Goal: Find specific page/section: Find specific page/section

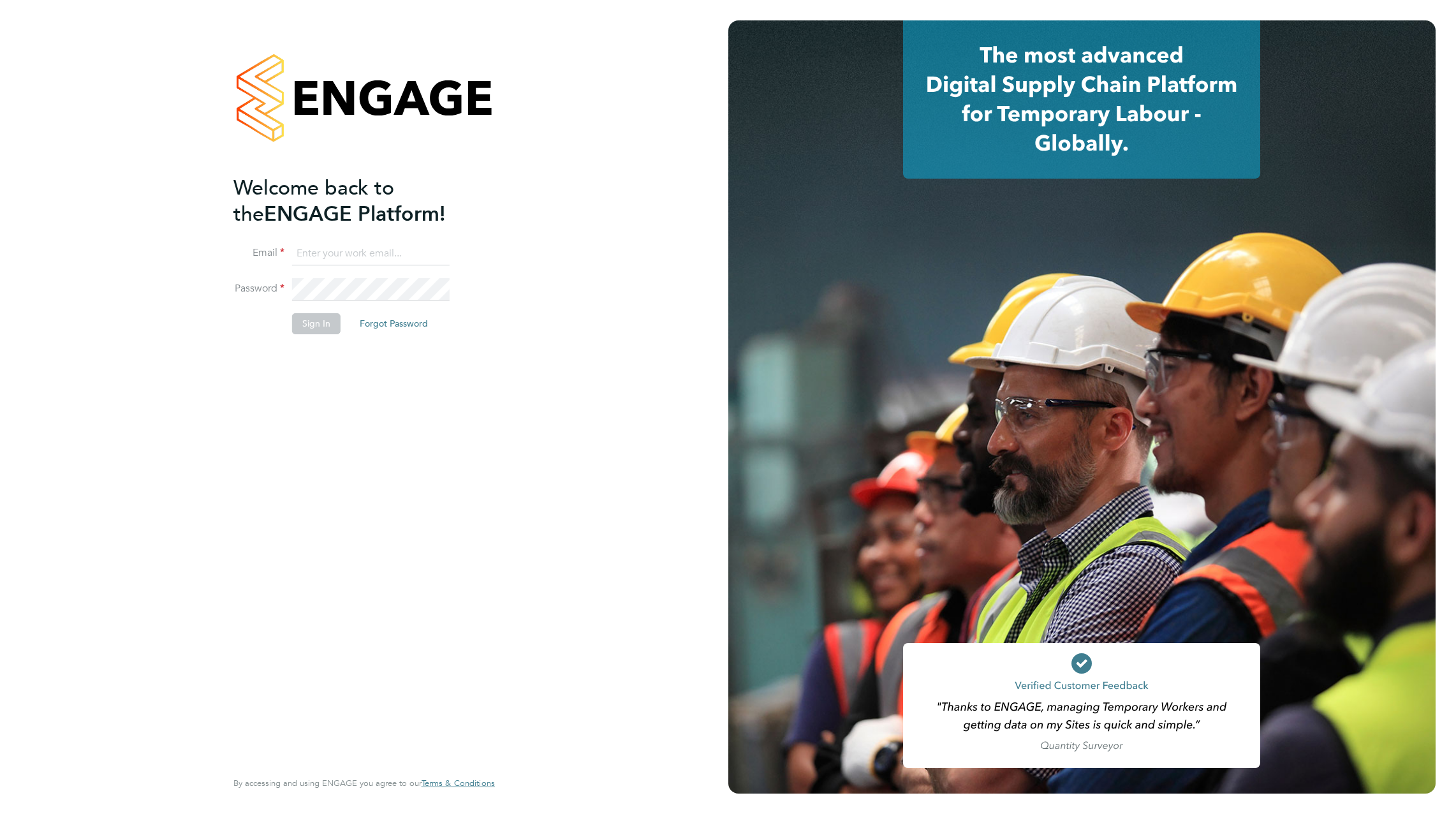
type input "[PERSON_NAME][EMAIL_ADDRESS][DOMAIN_NAME]"
click at [313, 312] on li "Password" at bounding box center [357, 295] width 249 height 36
click at [313, 321] on button "Sign In" at bounding box center [316, 323] width 48 height 20
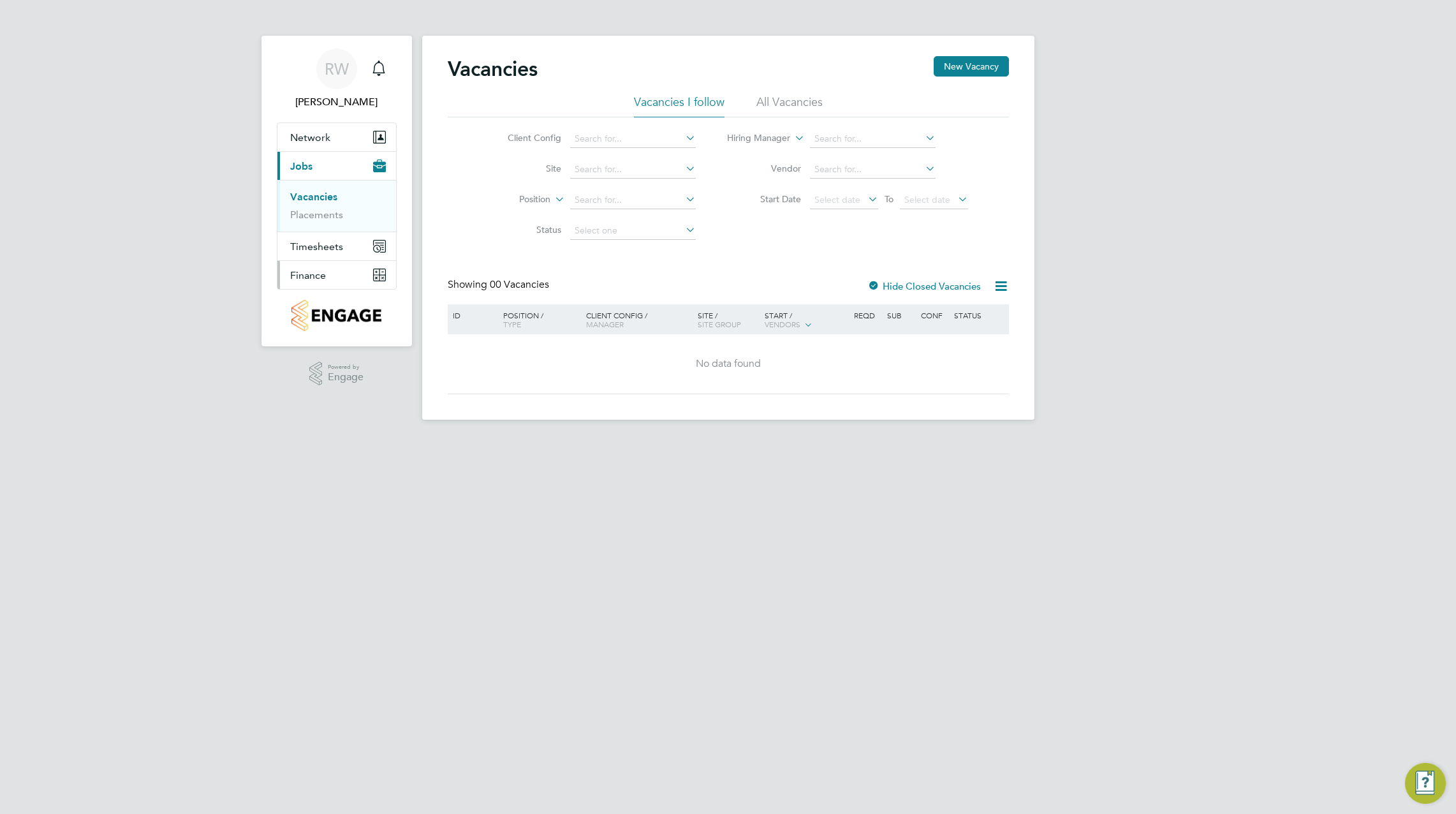
click at [319, 273] on span "Finance" at bounding box center [308, 275] width 36 height 13
click at [323, 259] on link "Invoices & Credit Notes" at bounding box center [330, 260] width 79 height 25
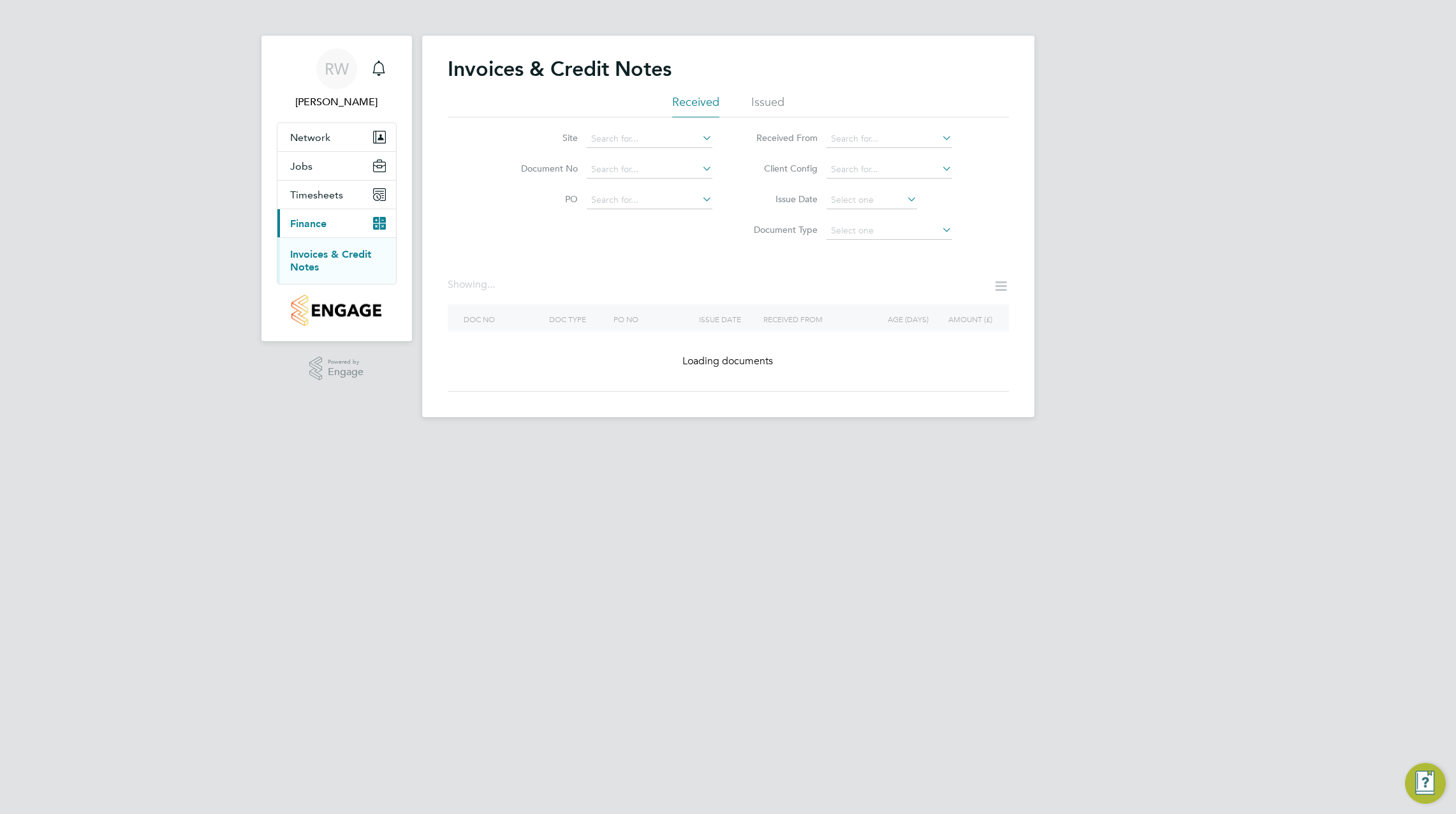
click at [370, 257] on link "Invoices & Credit Notes" at bounding box center [331, 260] width 81 height 25
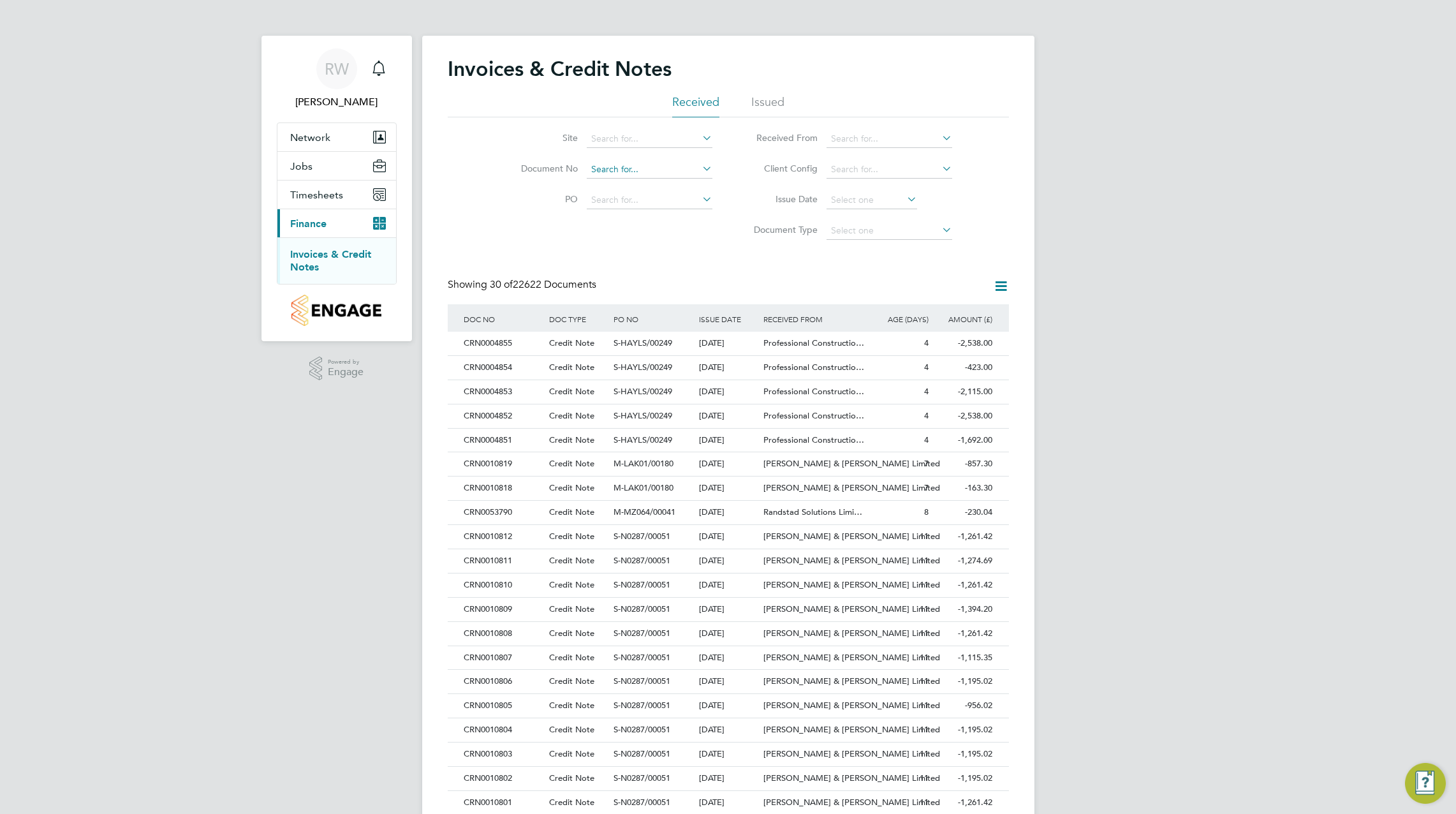
click at [625, 172] on input at bounding box center [650, 169] width 126 height 17
click at [639, 182] on b "INV0005005" at bounding box center [616, 187] width 51 height 11
type input "INV0005005"
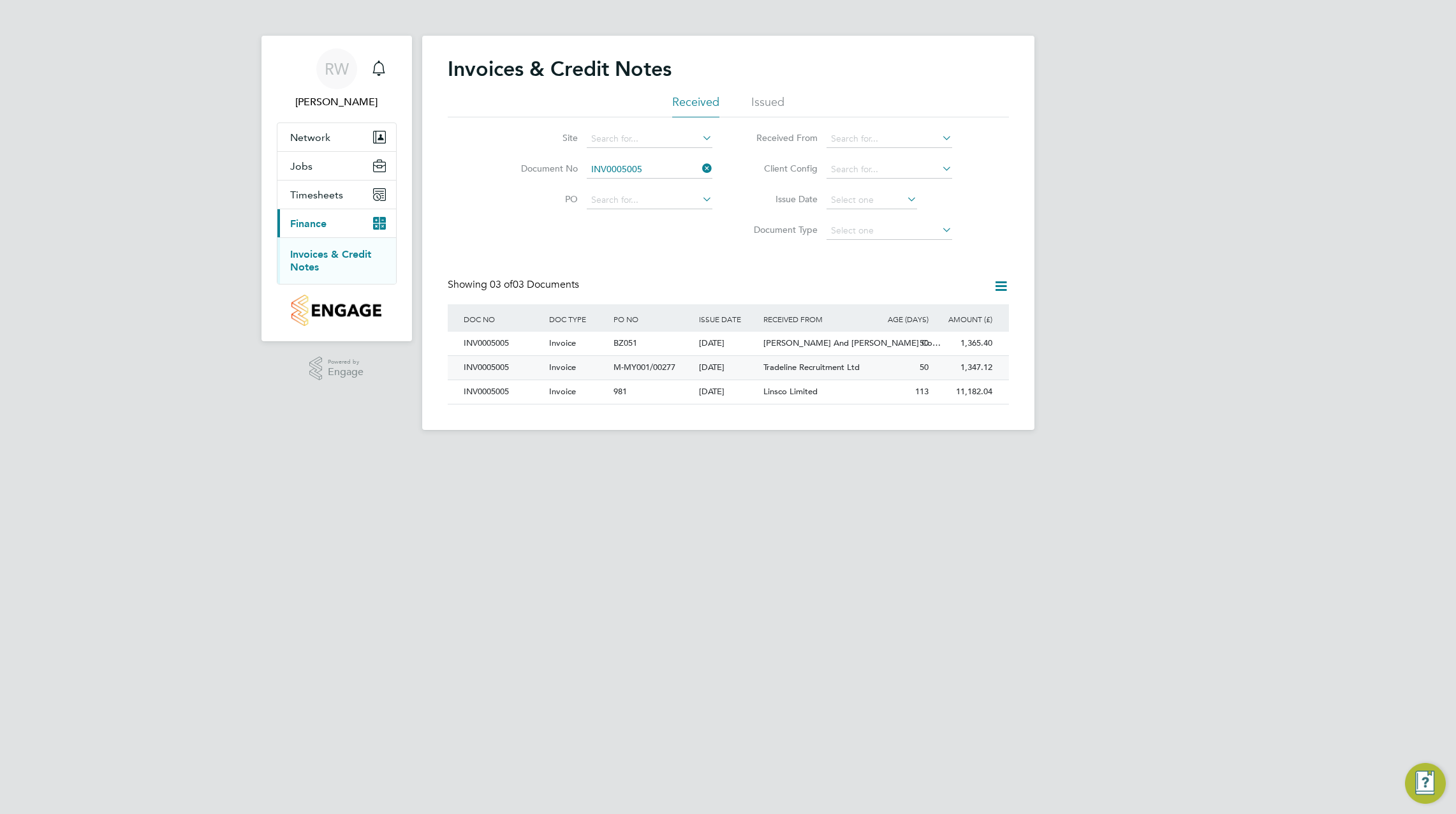
click at [496, 369] on div "INV0005005" at bounding box center [503, 368] width 85 height 23
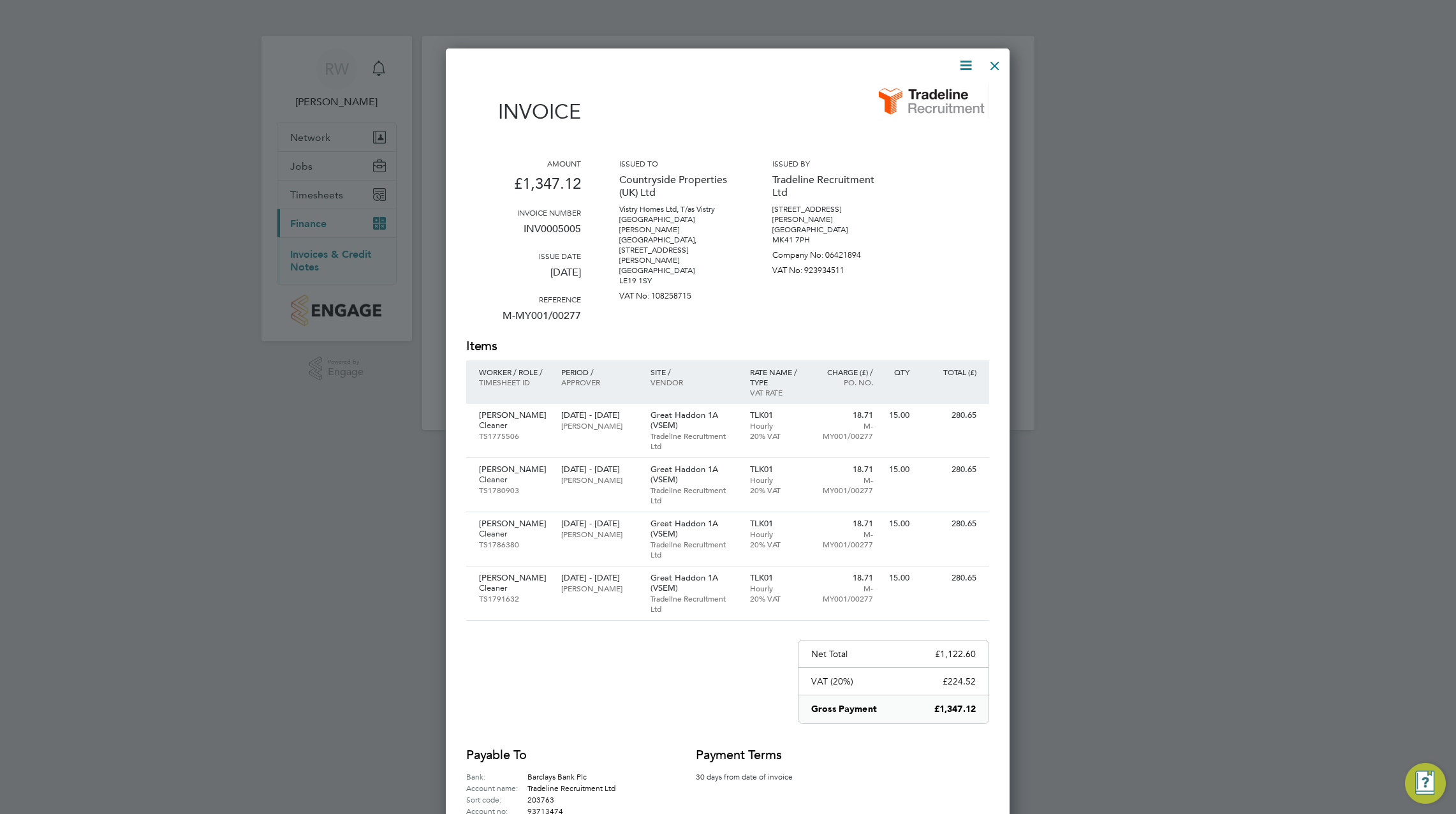
click at [996, 64] on div at bounding box center [995, 63] width 23 height 23
